Goal: Task Accomplishment & Management: Use online tool/utility

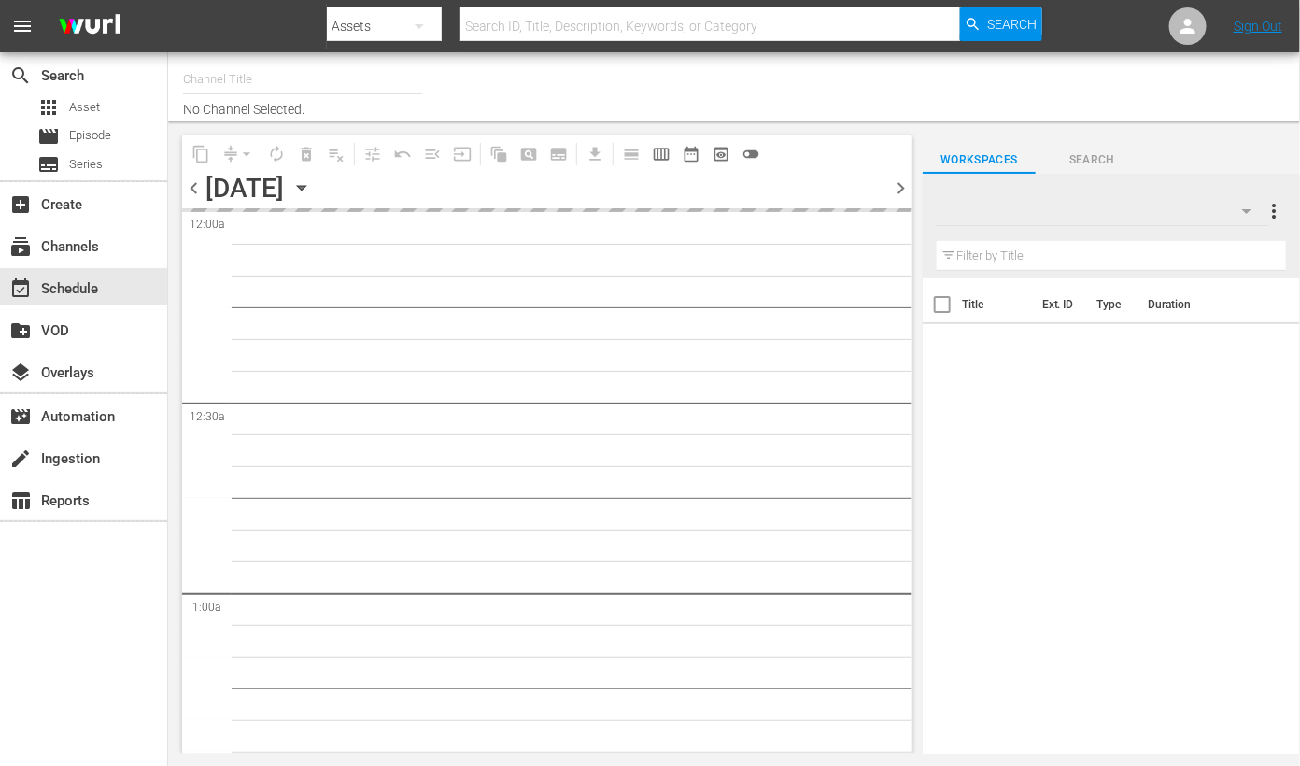
type input "Travelxp - DE (556)"
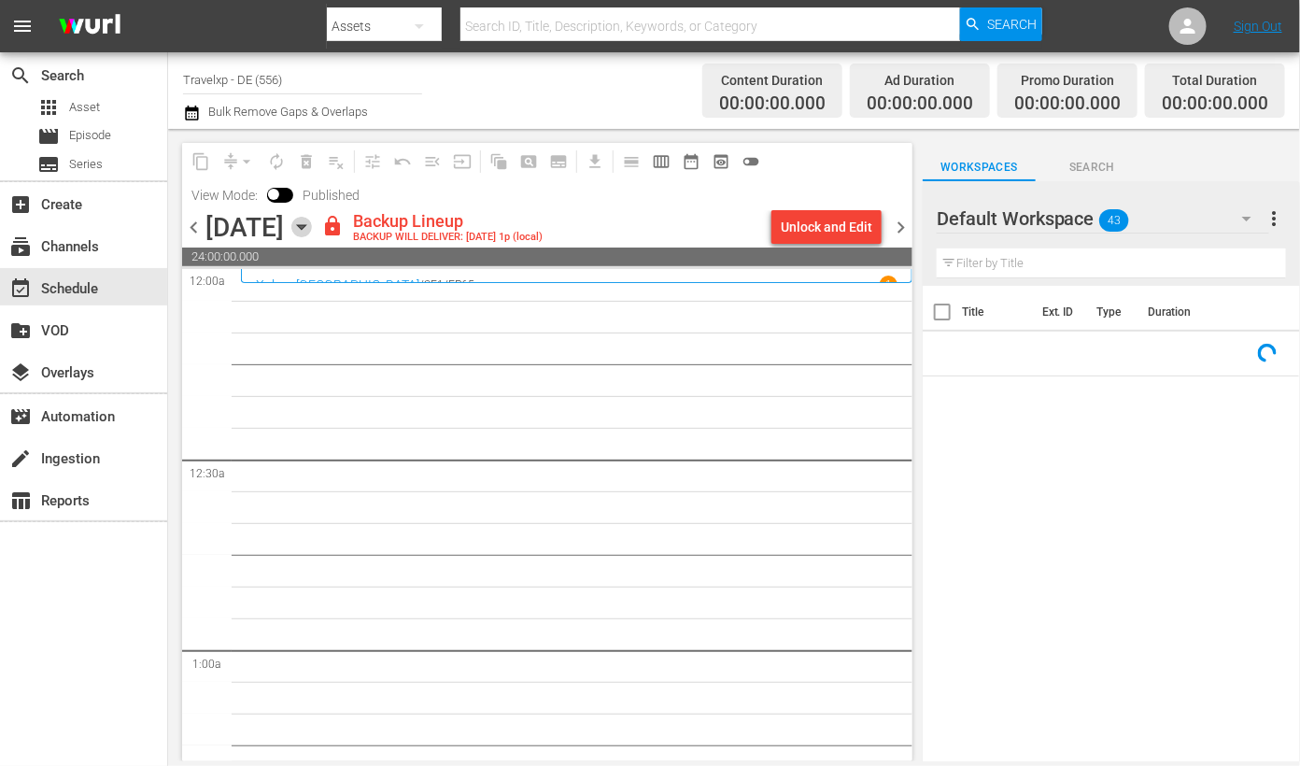
click at [312, 224] on icon "button" at bounding box center [301, 227] width 21 height 21
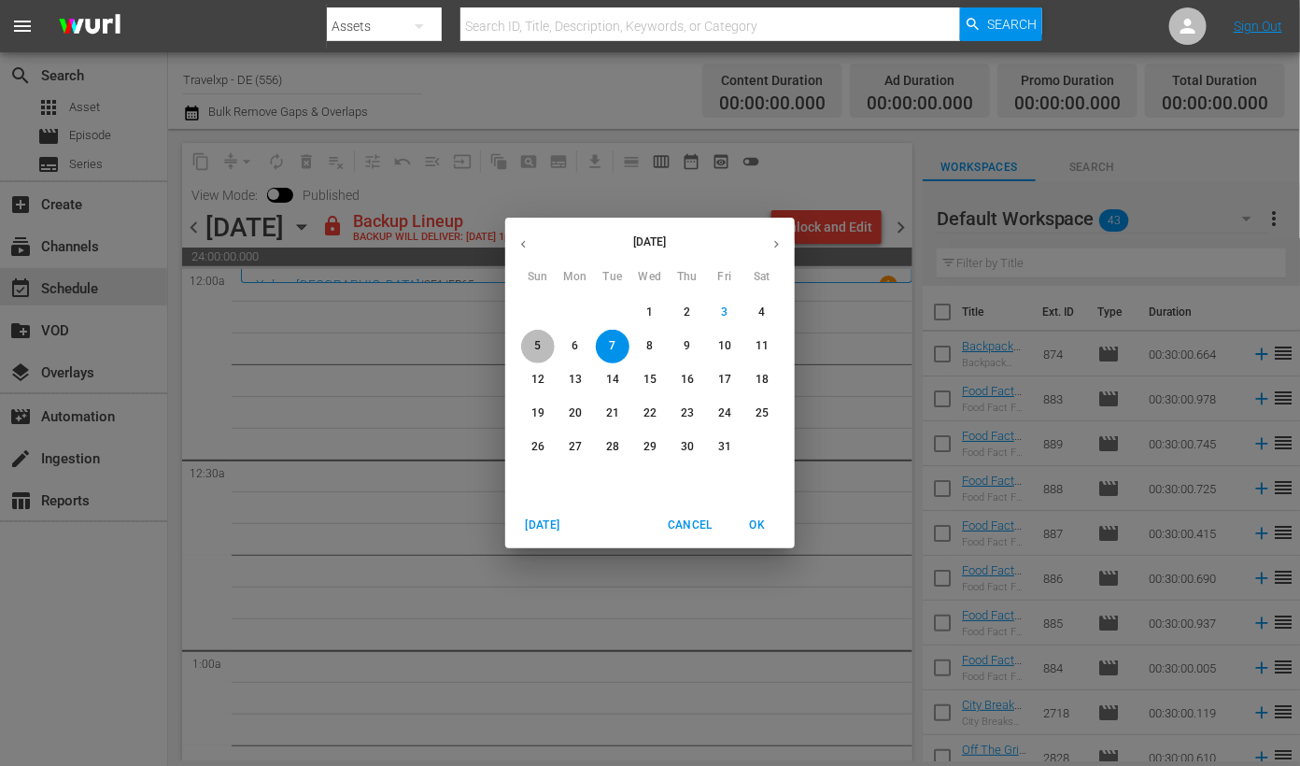
click at [542, 343] on span "5" at bounding box center [538, 346] width 34 height 16
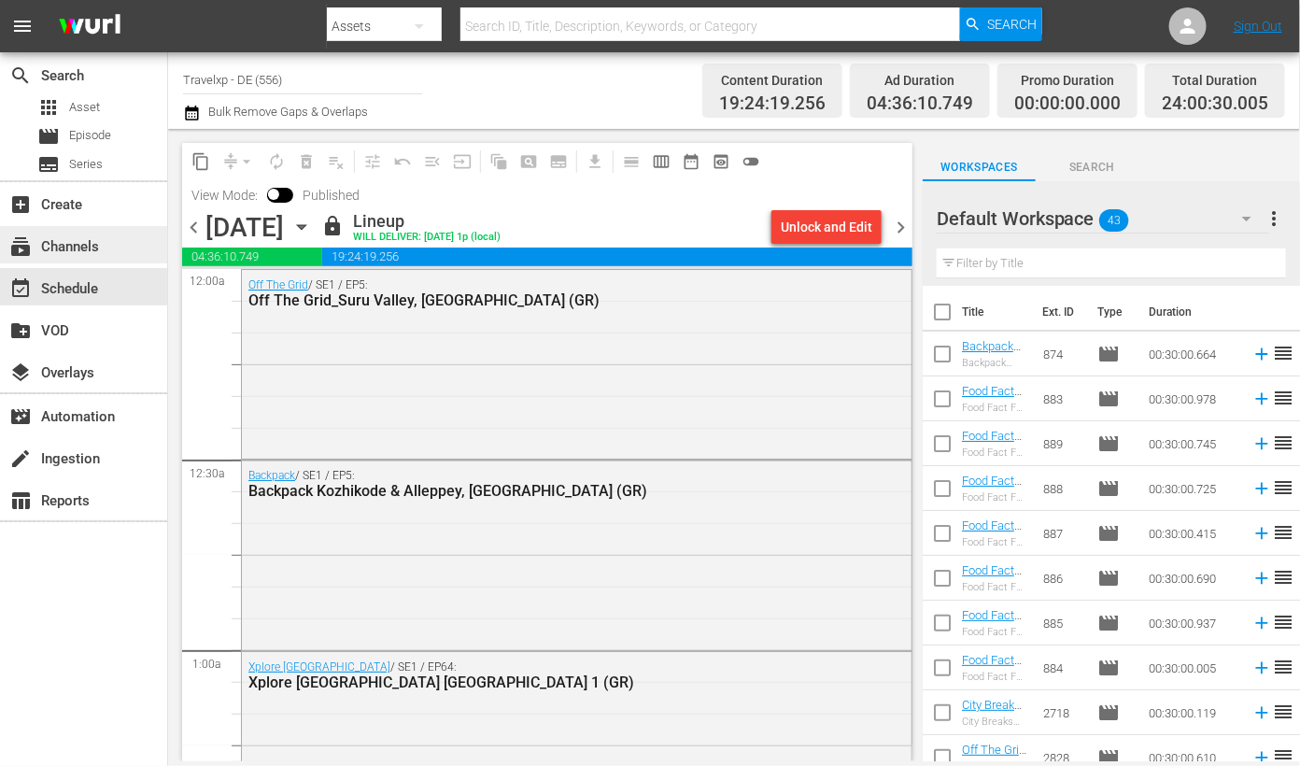
click at [89, 244] on div "subscriptions Channels" at bounding box center [52, 243] width 105 height 17
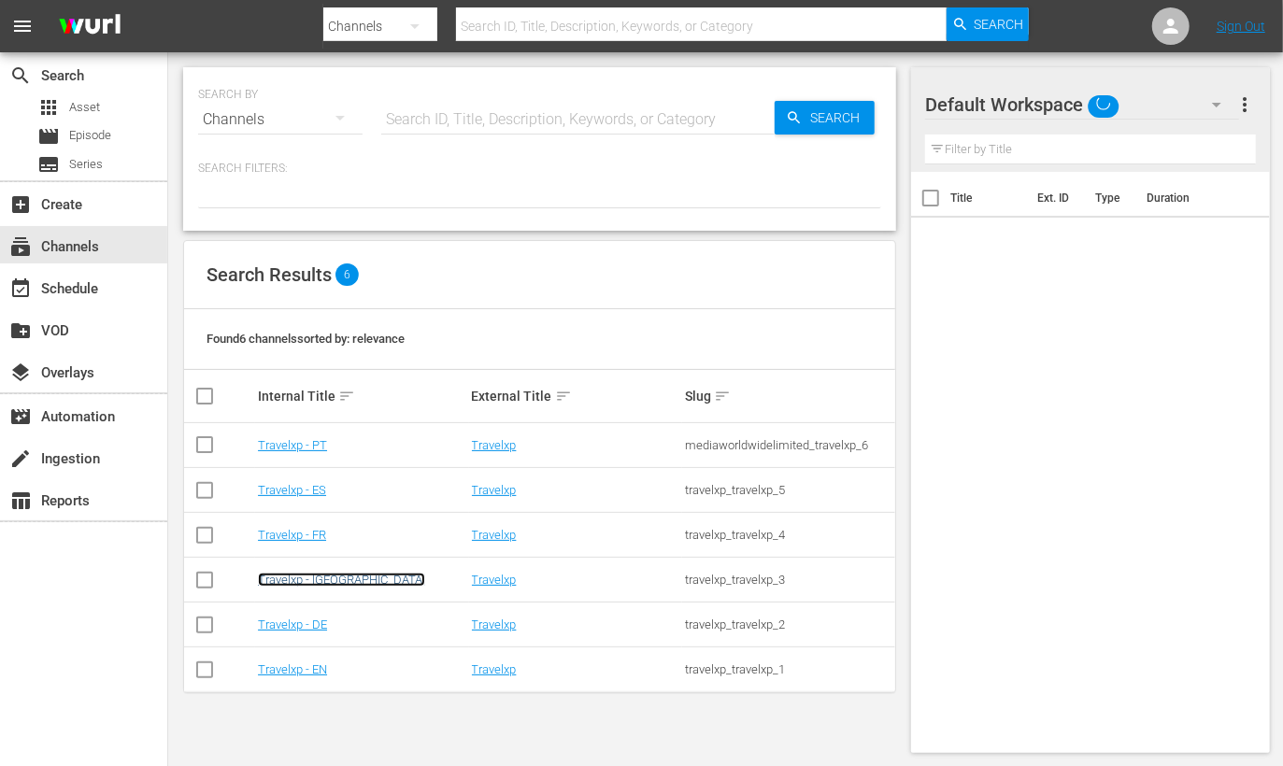
click at [315, 581] on link "Travelxp - [GEOGRAPHIC_DATA]" at bounding box center [341, 580] width 167 height 14
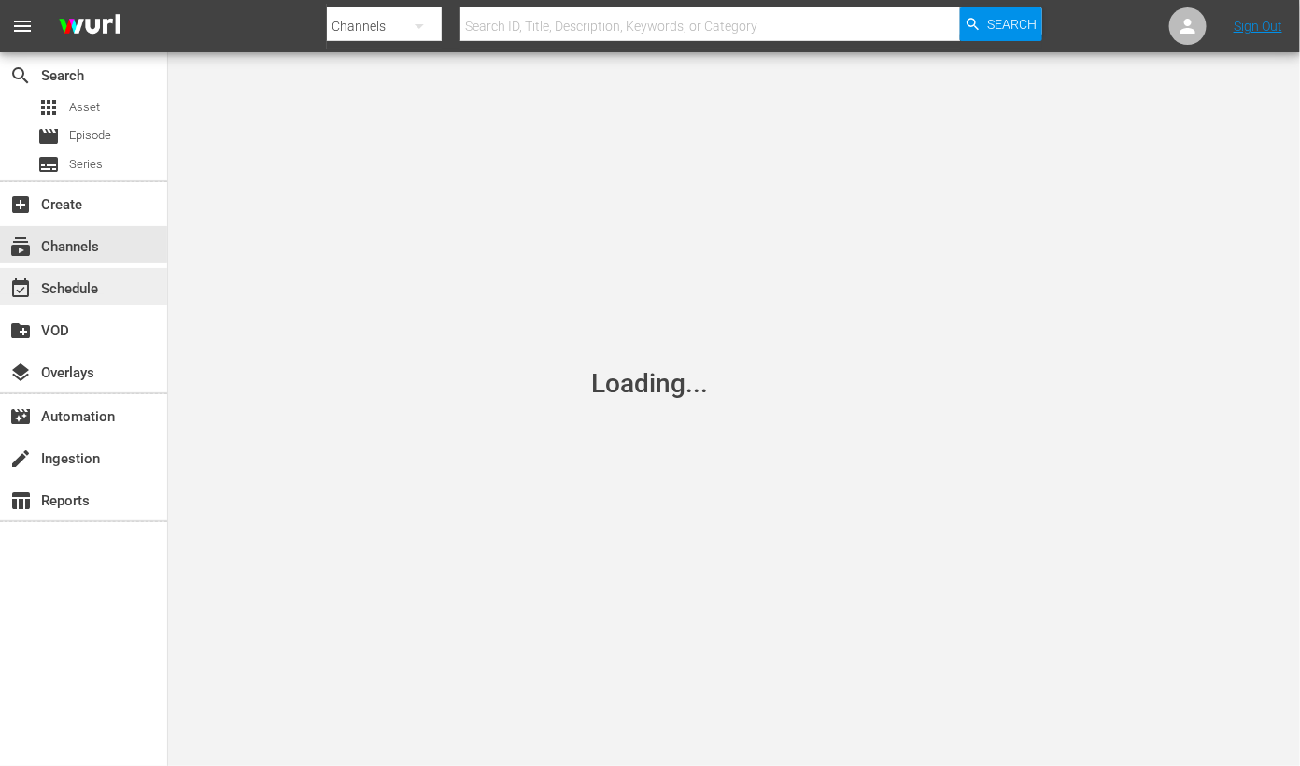
click at [71, 286] on div "event_available Schedule" at bounding box center [52, 285] width 105 height 17
